Goal: Task Accomplishment & Management: Manage account settings

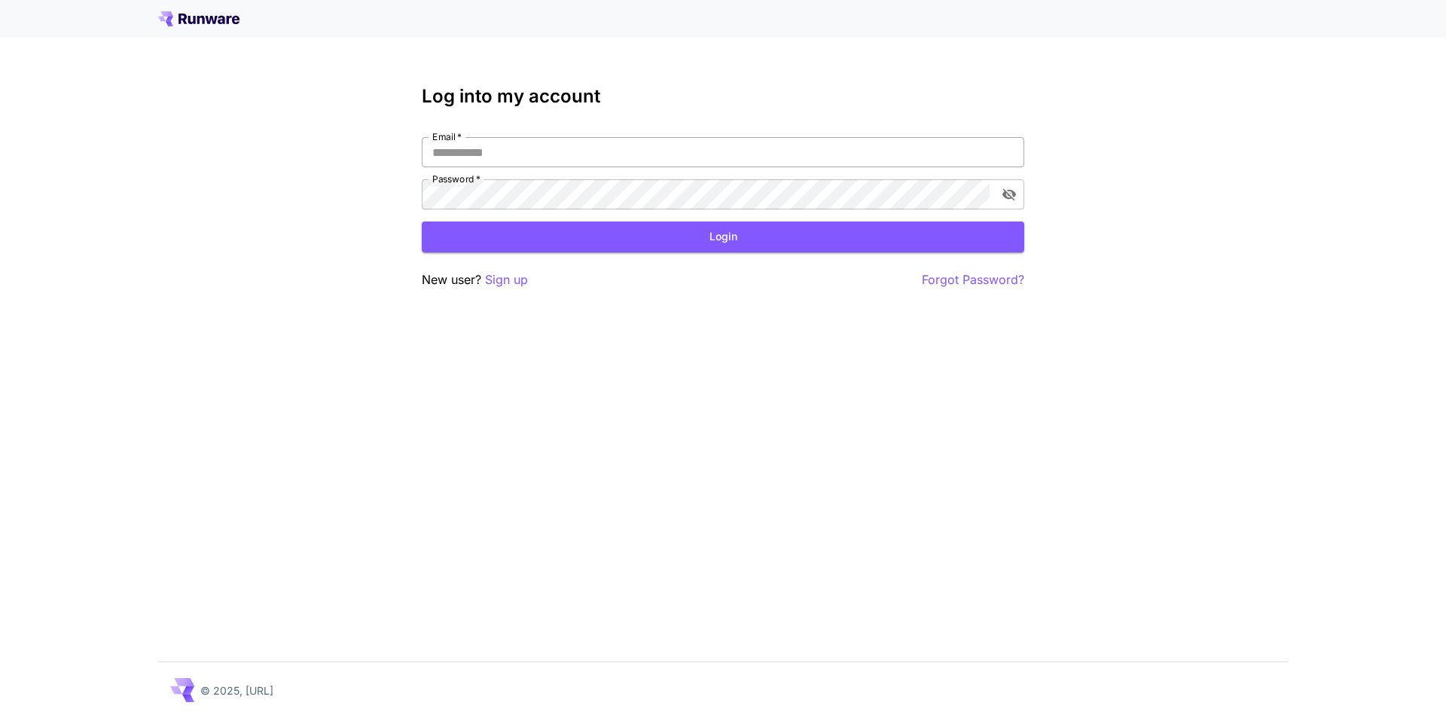
click at [725, 148] on input "Email   *" at bounding box center [723, 152] width 603 height 30
type input "**********"
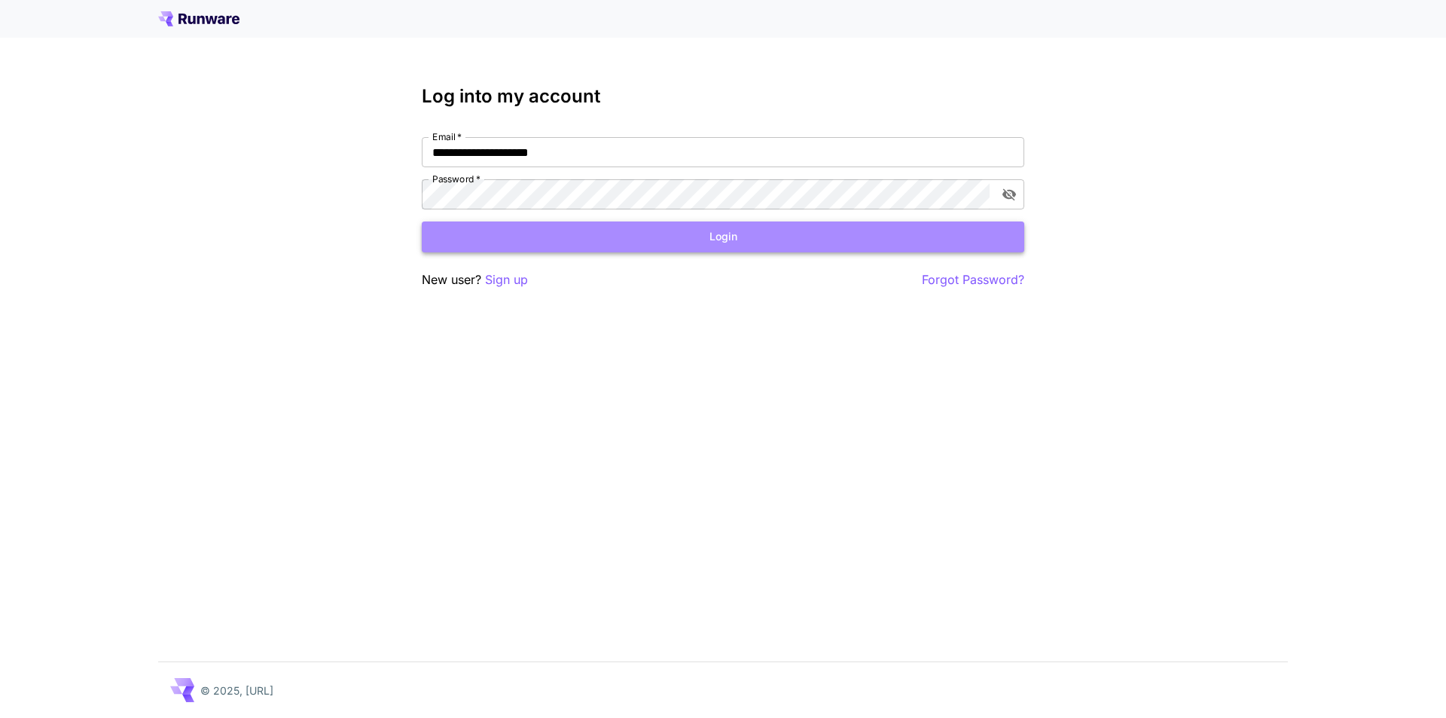
click at [635, 230] on button "Login" at bounding box center [723, 236] width 603 height 31
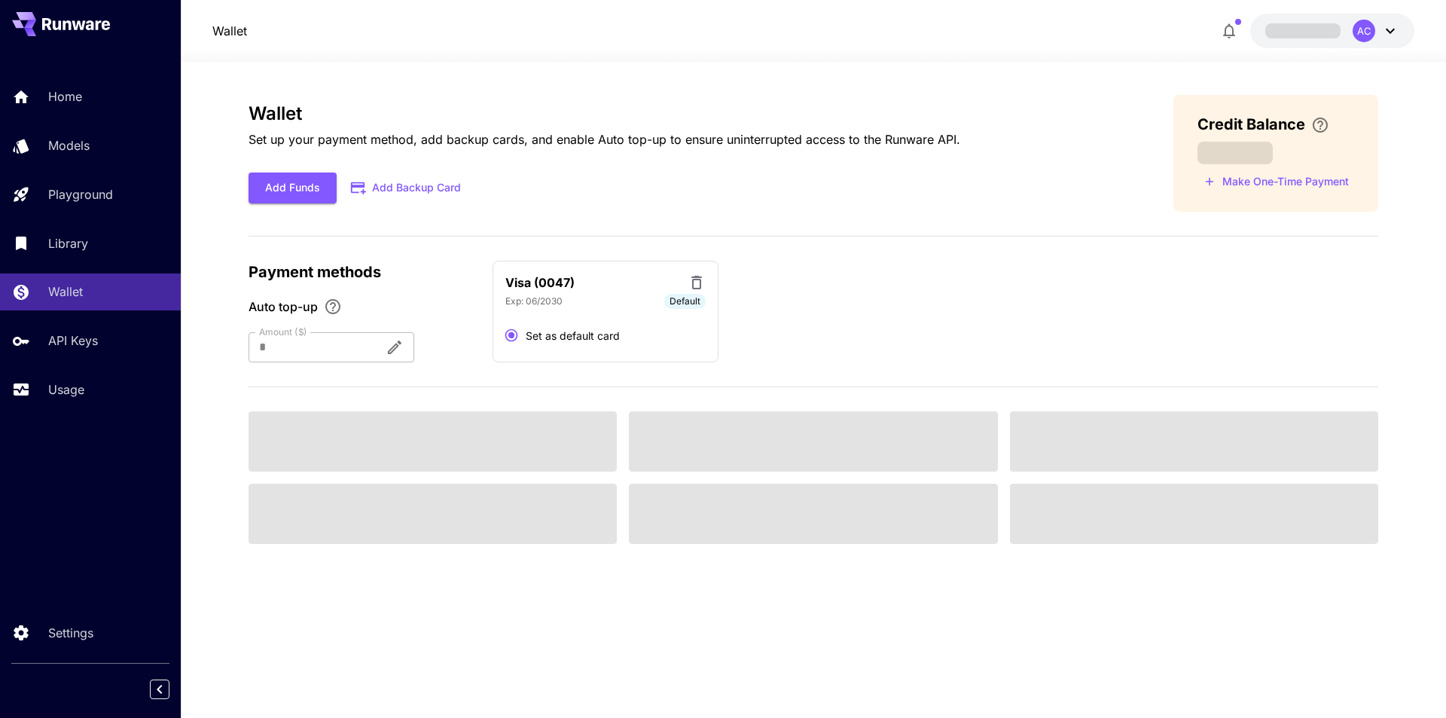
type input "**"
